Goal: Information Seeking & Learning: Check status

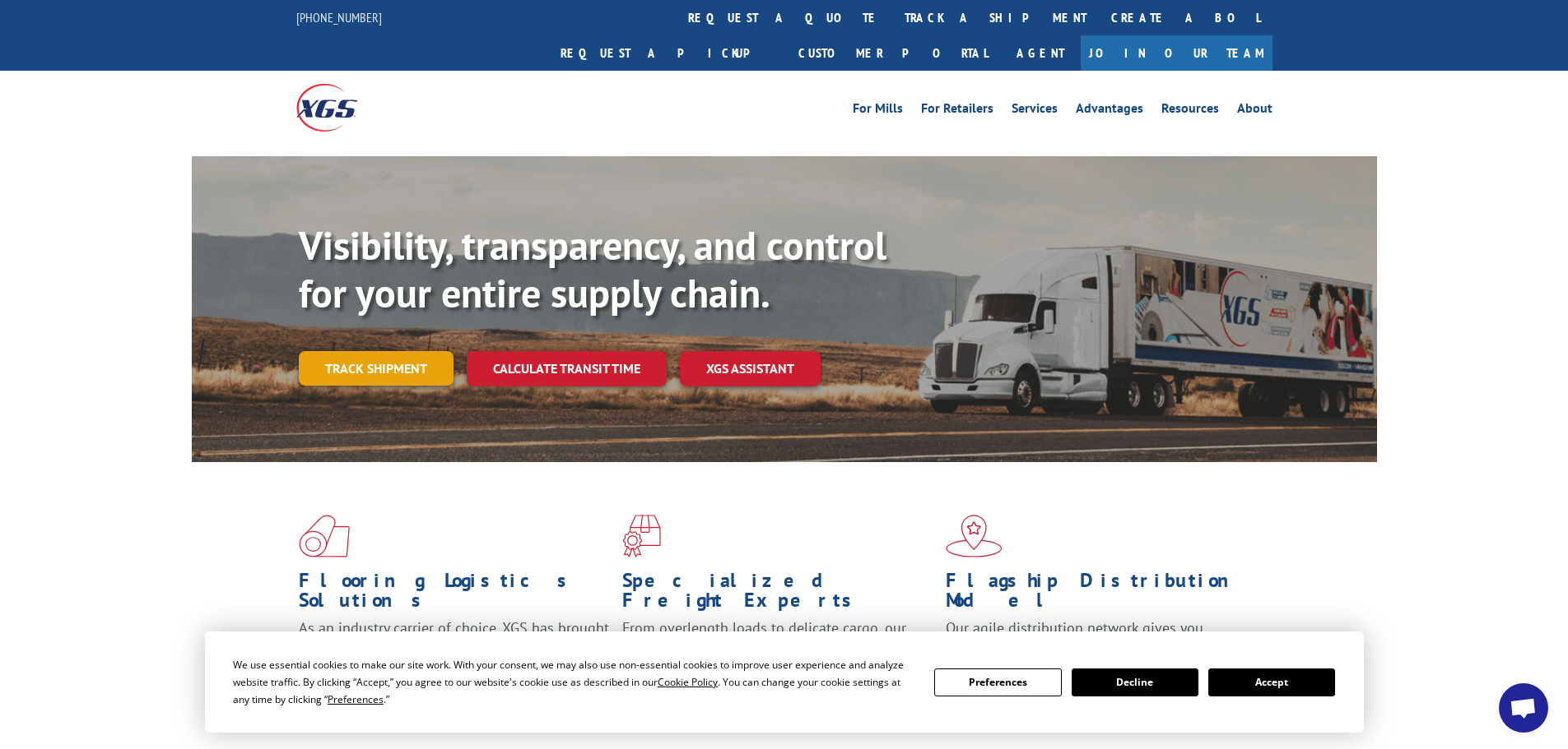
click at [382, 351] on link "Track shipment" at bounding box center [376, 368] width 154 height 35
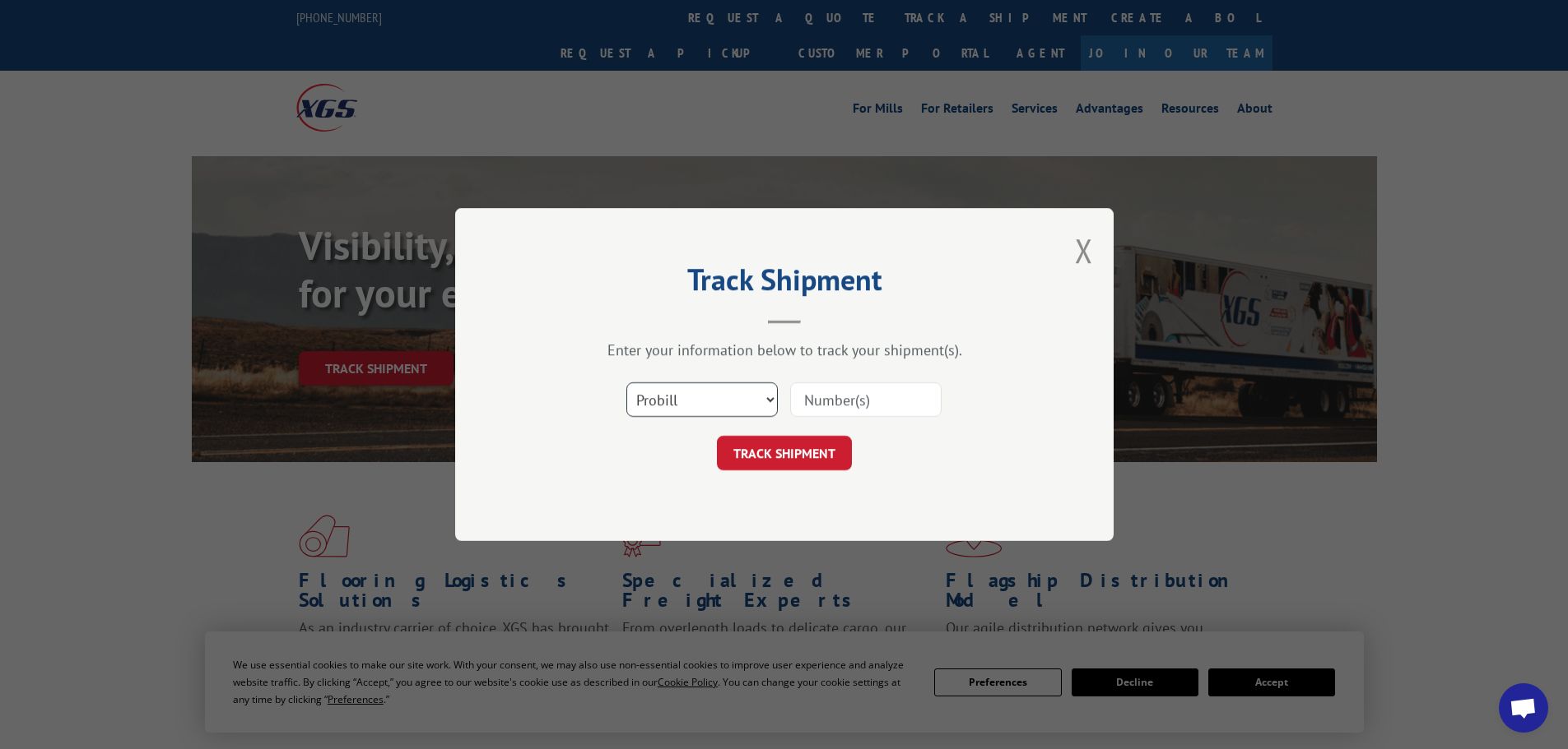
click at [689, 404] on select "Select category... Probill BOL PO" at bounding box center [702, 400] width 151 height 35
select select "po"
click at [627, 383] on select "Select category... Probill BOL PO" at bounding box center [702, 400] width 151 height 35
click at [889, 402] on input at bounding box center [865, 400] width 151 height 35
paste input "23533591"
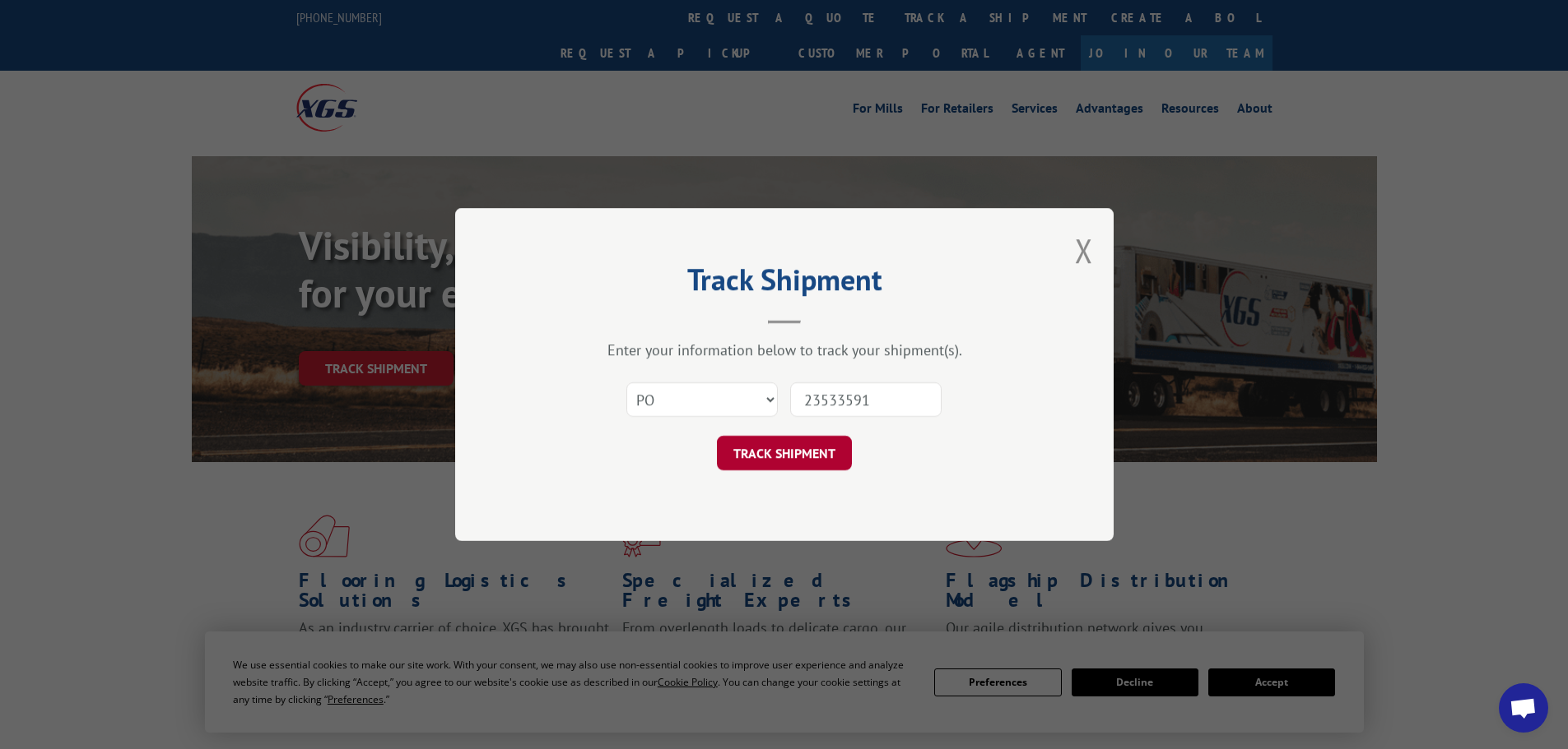
type input "23533591"
click at [771, 451] on button "TRACK SHIPMENT" at bounding box center [784, 453] width 135 height 35
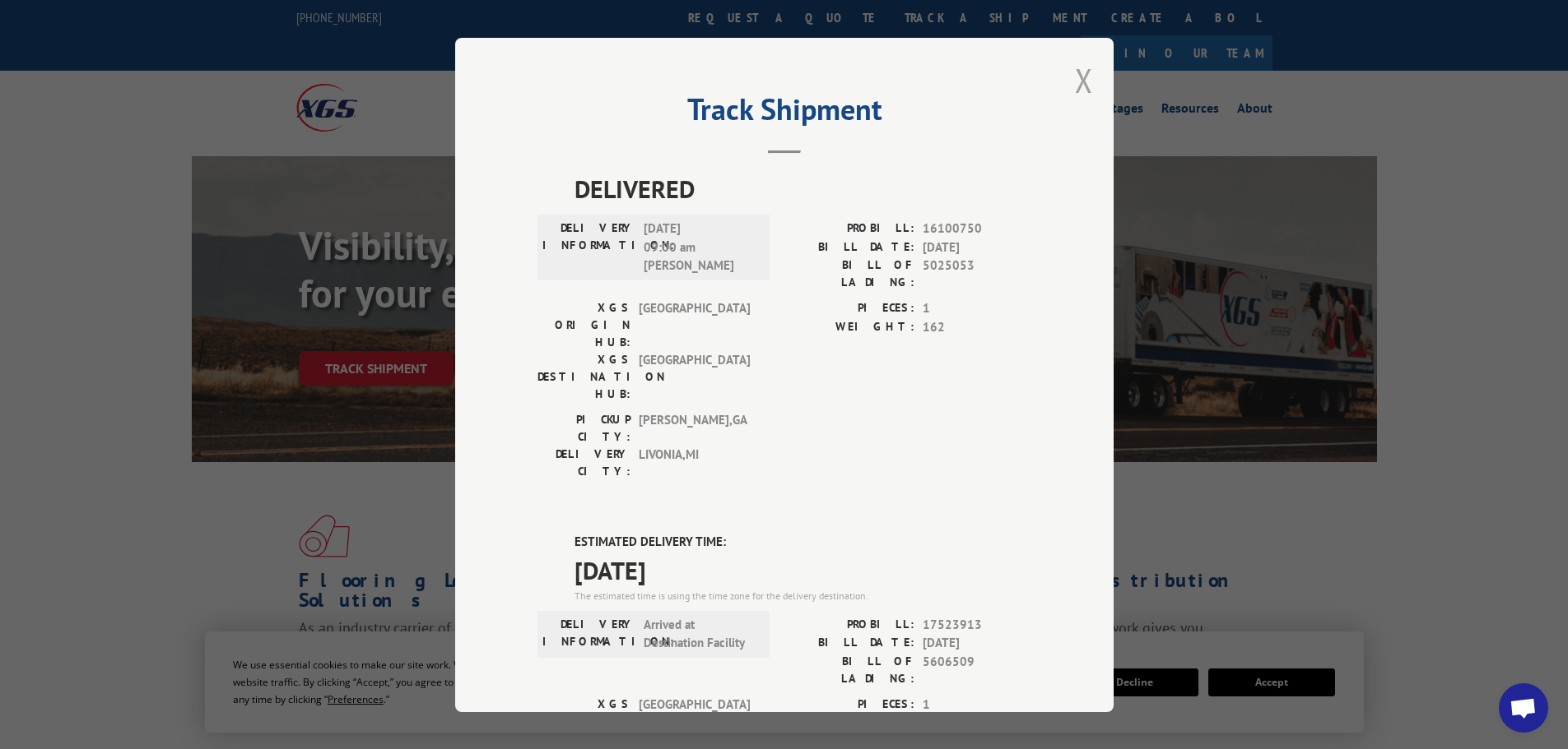
click at [1076, 79] on button "Close modal" at bounding box center [1084, 80] width 18 height 44
